Goal: Check status: Check status

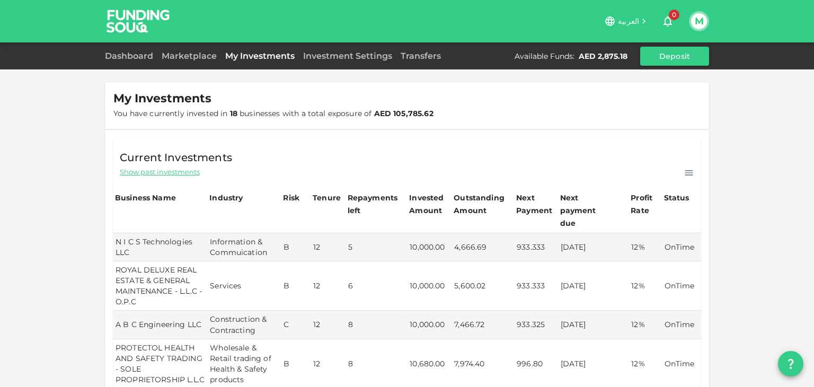
scroll to position [465, 0]
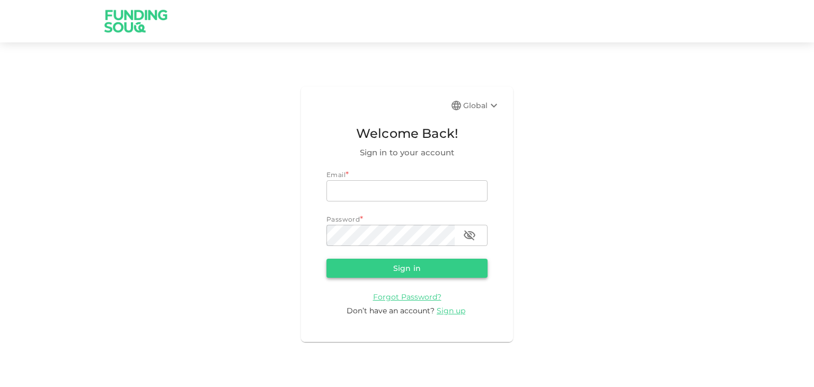
type input "mail2varun82@gmail.com"
click at [414, 267] on button "Sign in" at bounding box center [406, 267] width 161 height 19
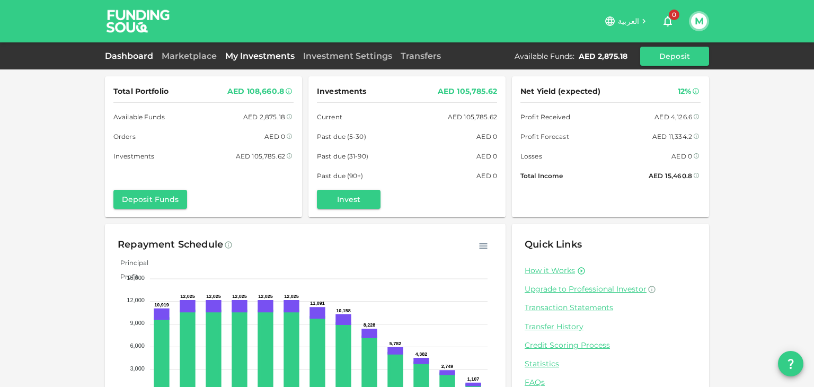
click at [253, 58] on link "My Investments" at bounding box center [260, 56] width 78 height 10
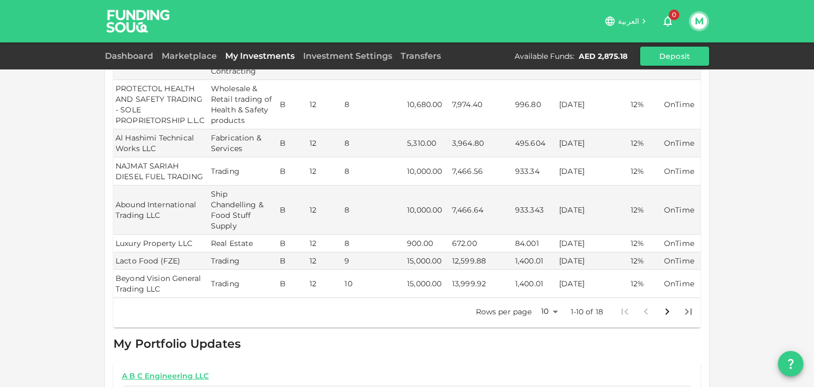
scroll to position [320, 0]
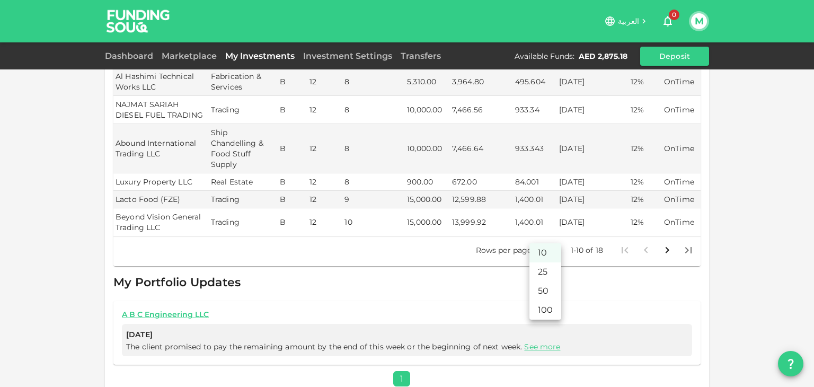
click at [548, 234] on body "العربية 0 M Dashboard Marketplace My Investments Investment Settings Transfers …" at bounding box center [407, 193] width 814 height 387
click at [545, 272] on li "25" at bounding box center [545, 271] width 32 height 19
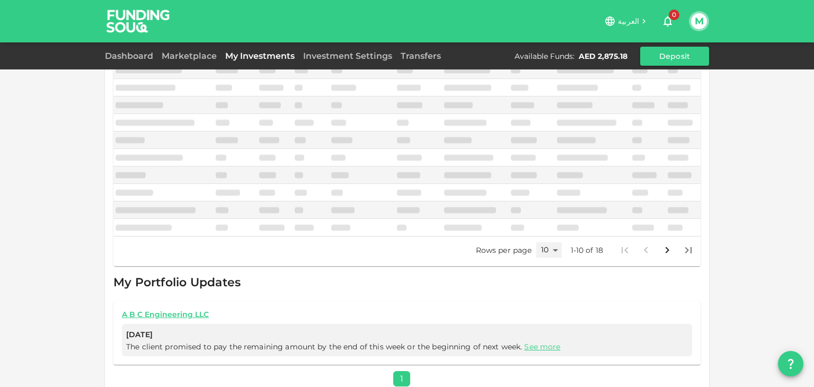
type input "25"
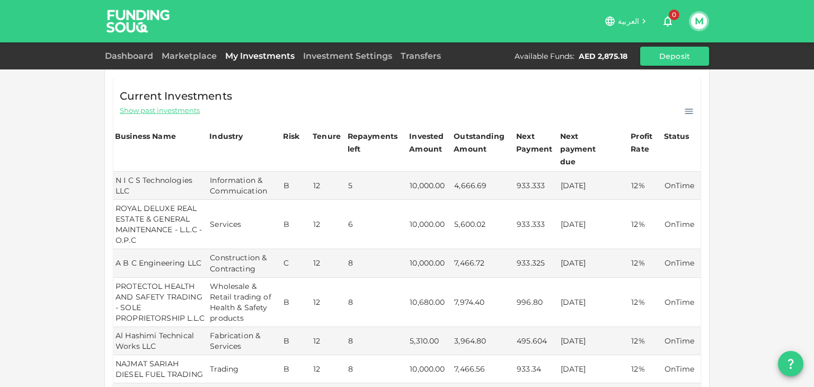
scroll to position [0, 0]
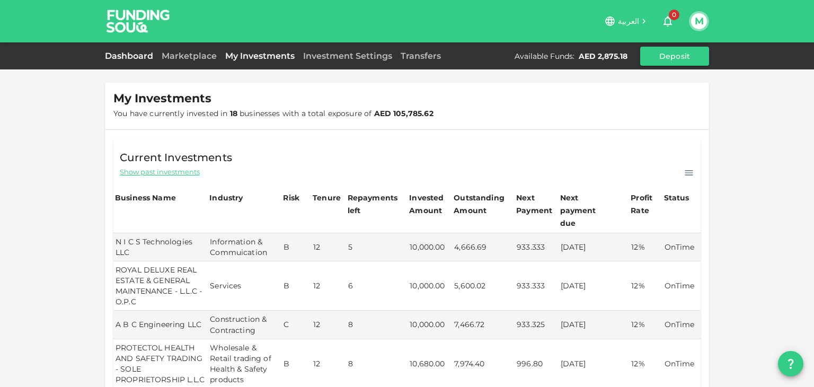
click at [140, 52] on link "Dashboard" at bounding box center [131, 56] width 52 height 10
